Goal: Task Accomplishment & Management: Manage account settings

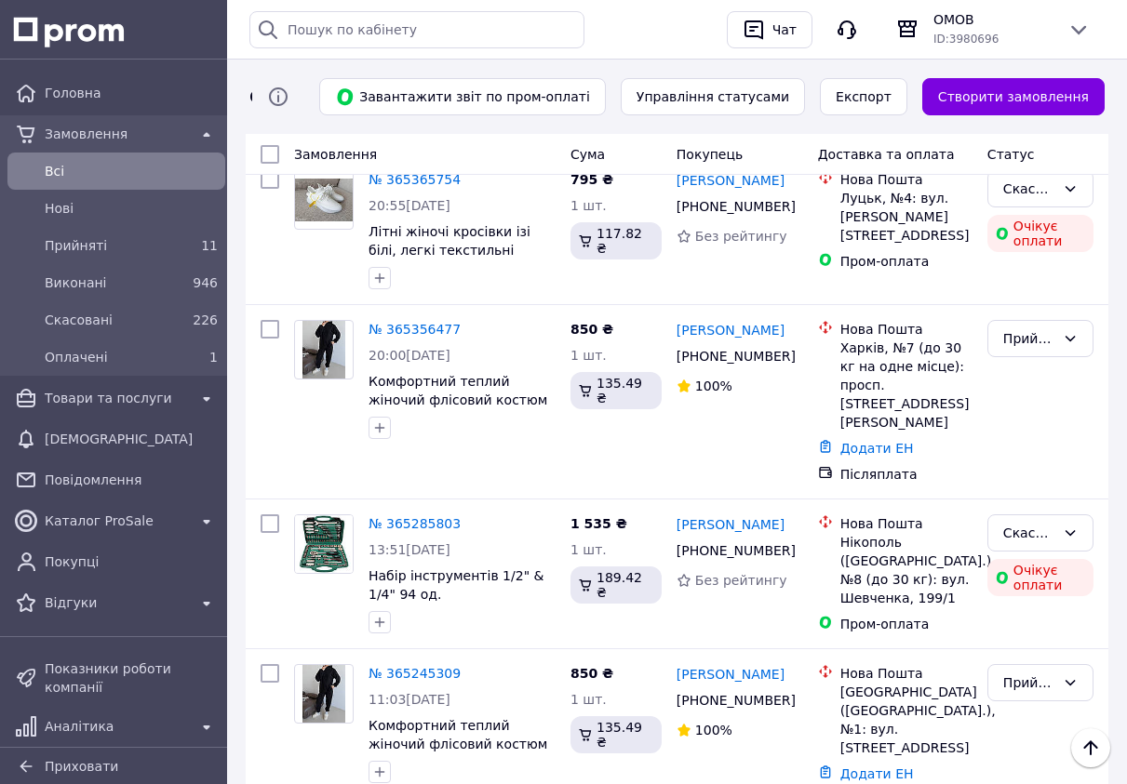
scroll to position [3792, 0]
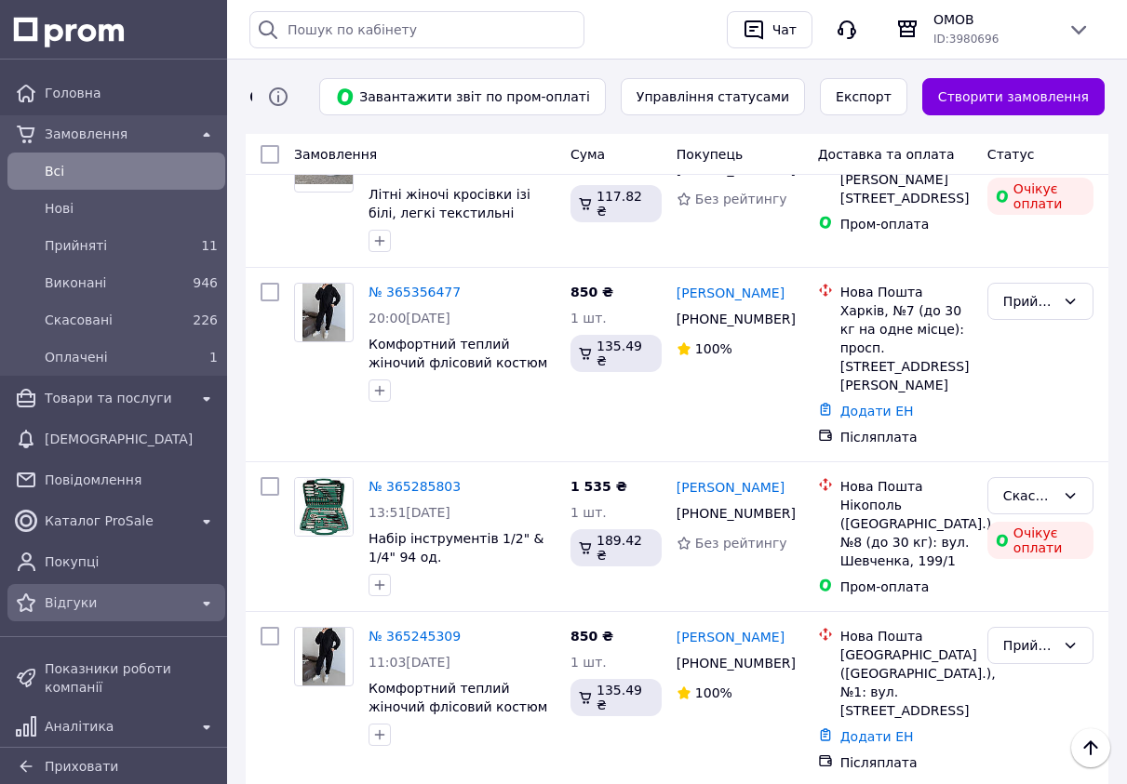
click at [111, 603] on span "Відгуки" at bounding box center [116, 603] width 143 height 19
